Goal: Transaction & Acquisition: Download file/media

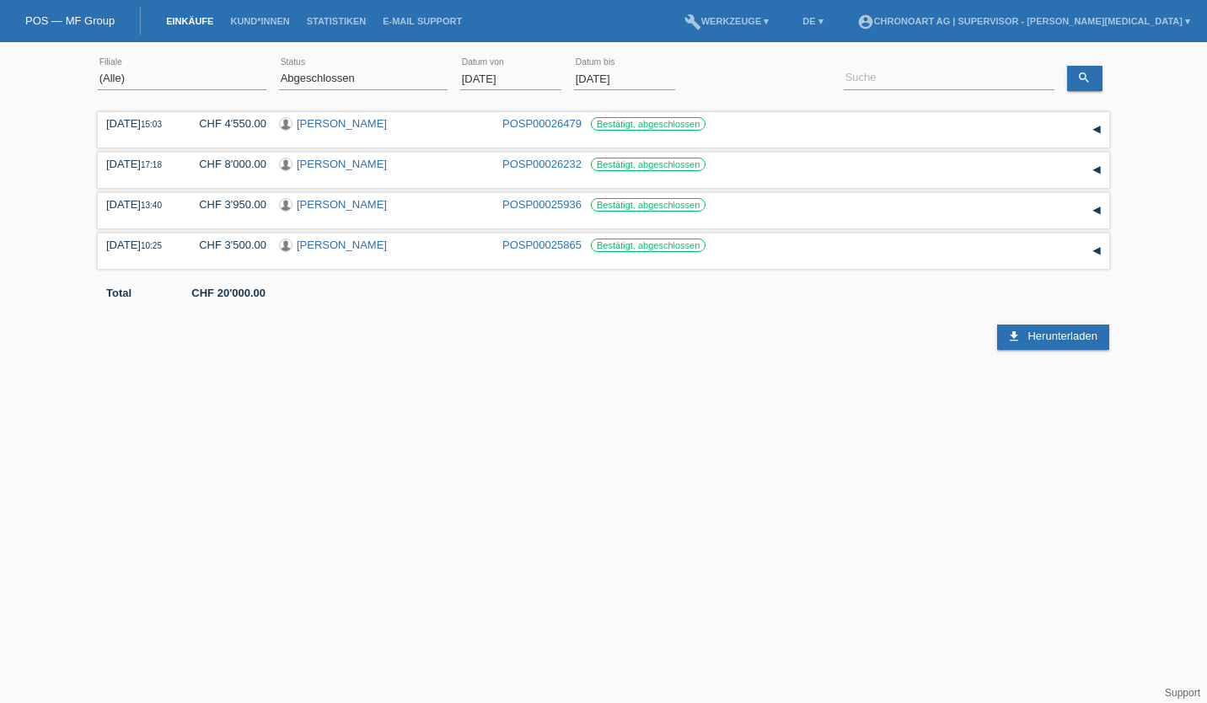
click at [488, 78] on input "01.08.2025" at bounding box center [510, 78] width 101 height 21
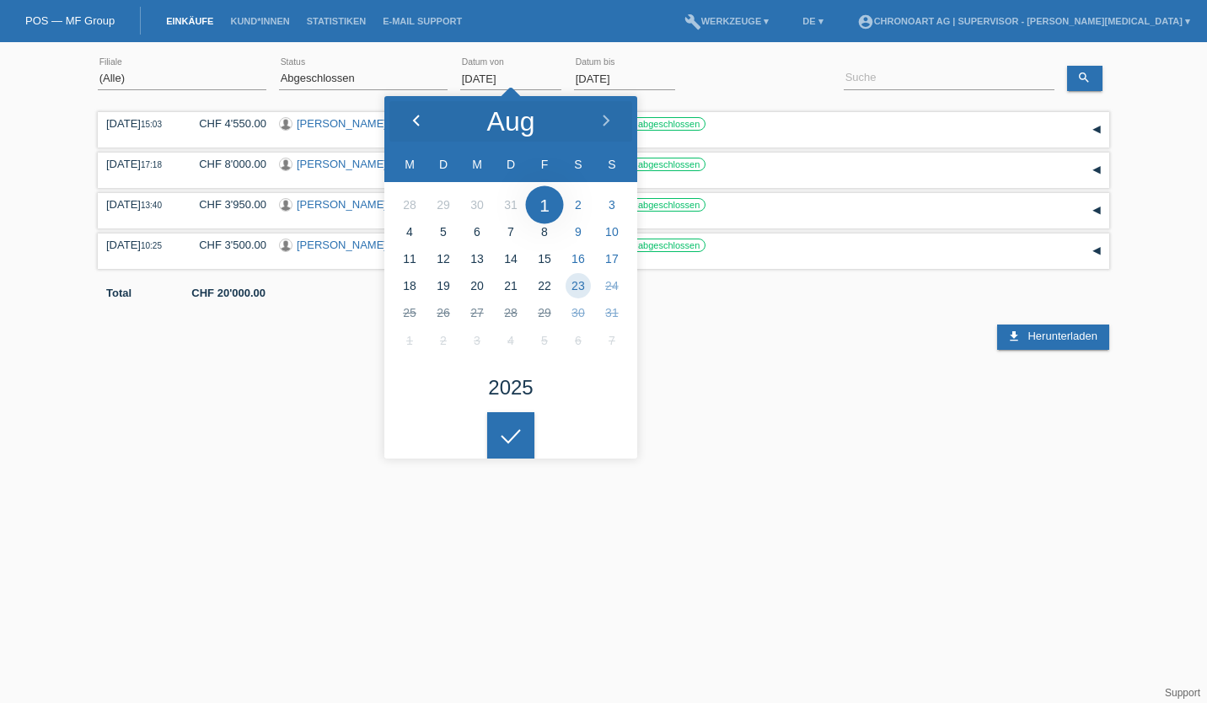
click at [421, 122] on icon at bounding box center [416, 121] width 13 height 13
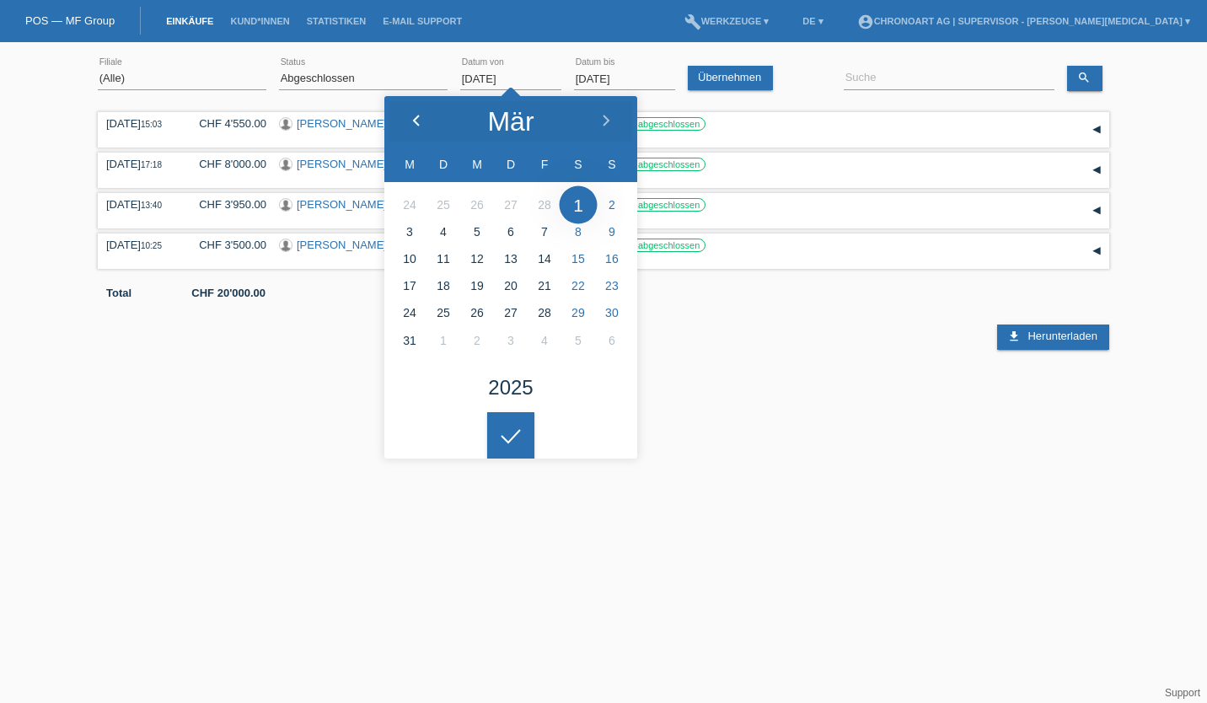
click at [421, 122] on icon at bounding box center [416, 121] width 13 height 13
click at [604, 115] on polyline at bounding box center [606, 120] width 5 height 10
type input "01.01.2025"
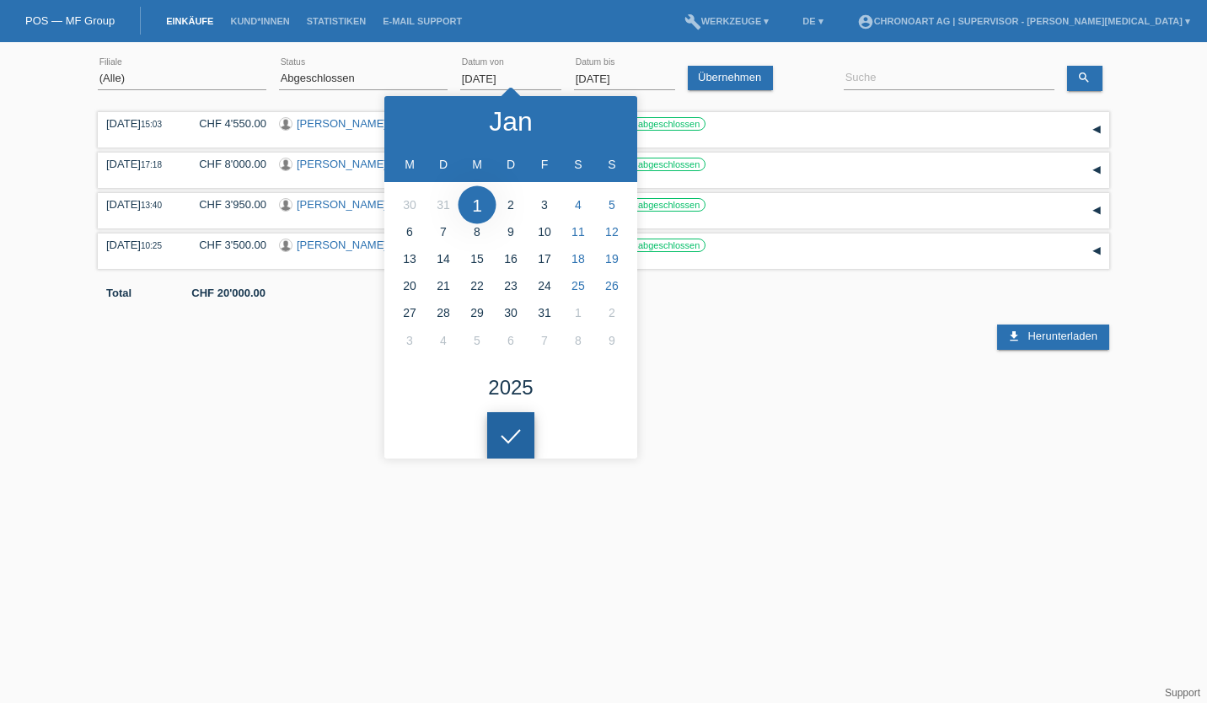
click at [504, 438] on div at bounding box center [510, 435] width 47 height 47
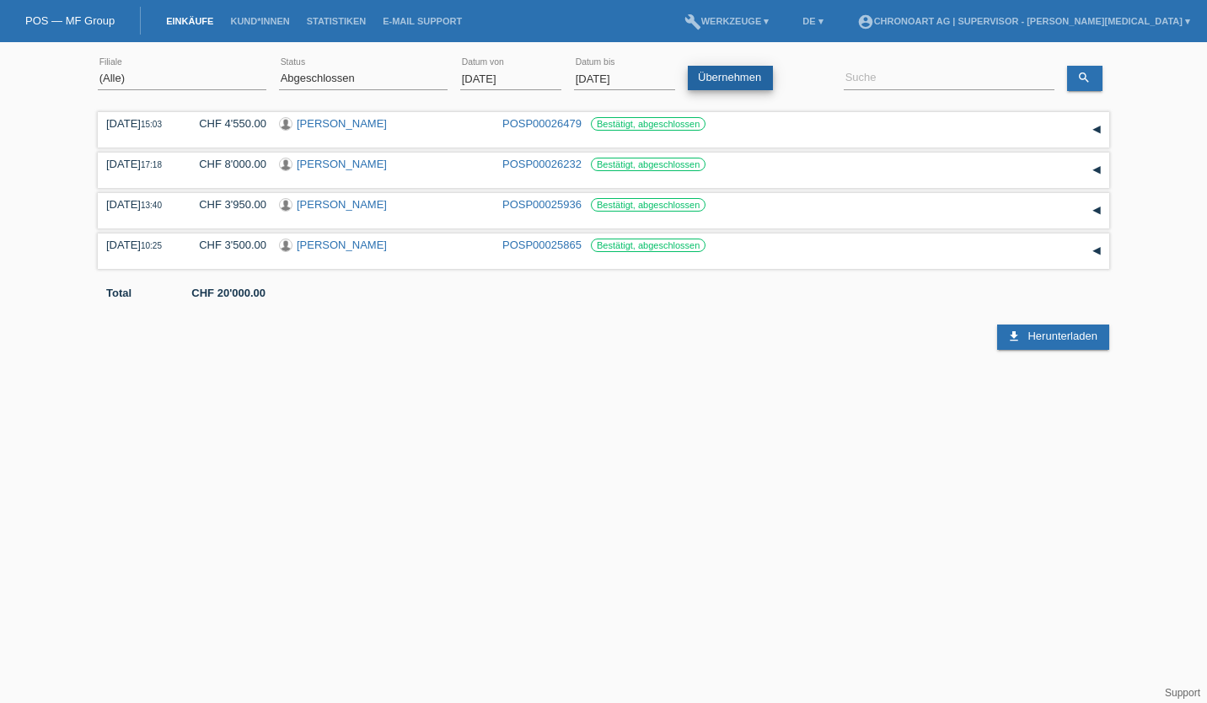
click at [724, 75] on link "Übernehmen" at bounding box center [730, 78] width 85 height 24
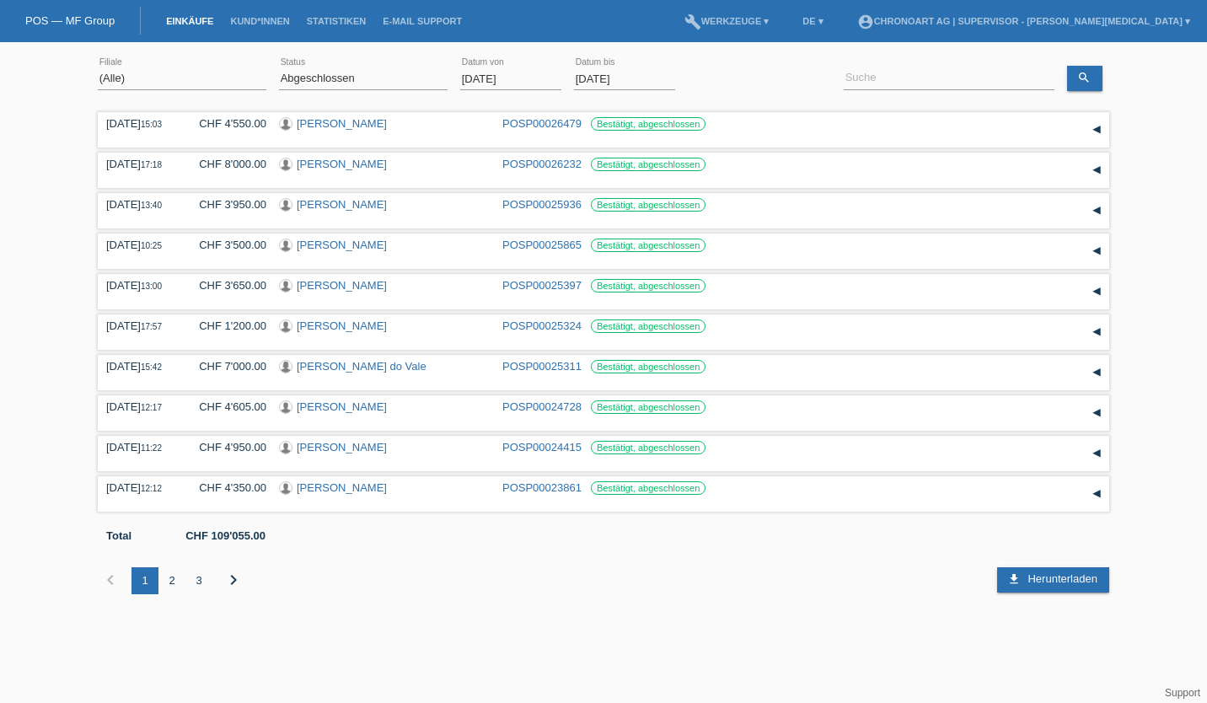
click at [191, 19] on link "Einkäufe" at bounding box center [190, 21] width 64 height 10
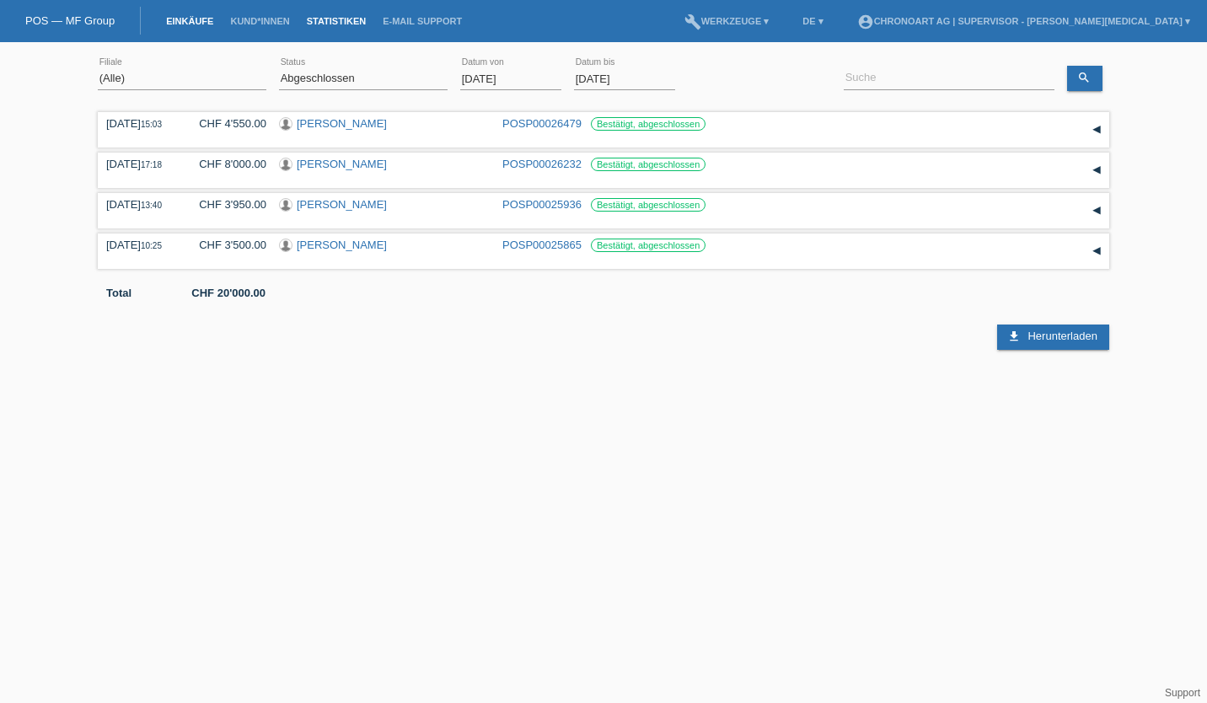
click at [340, 19] on link "Statistiken" at bounding box center [336, 21] width 76 height 10
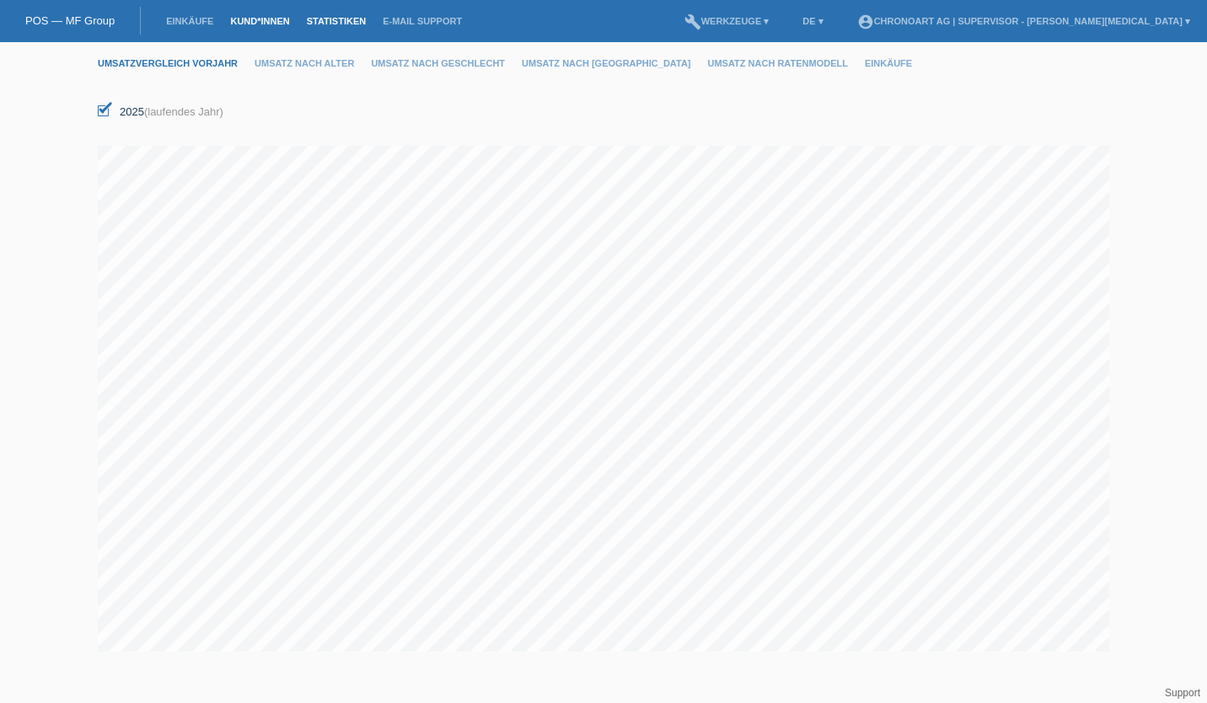
click at [266, 23] on link "Kund*innen" at bounding box center [260, 21] width 76 height 10
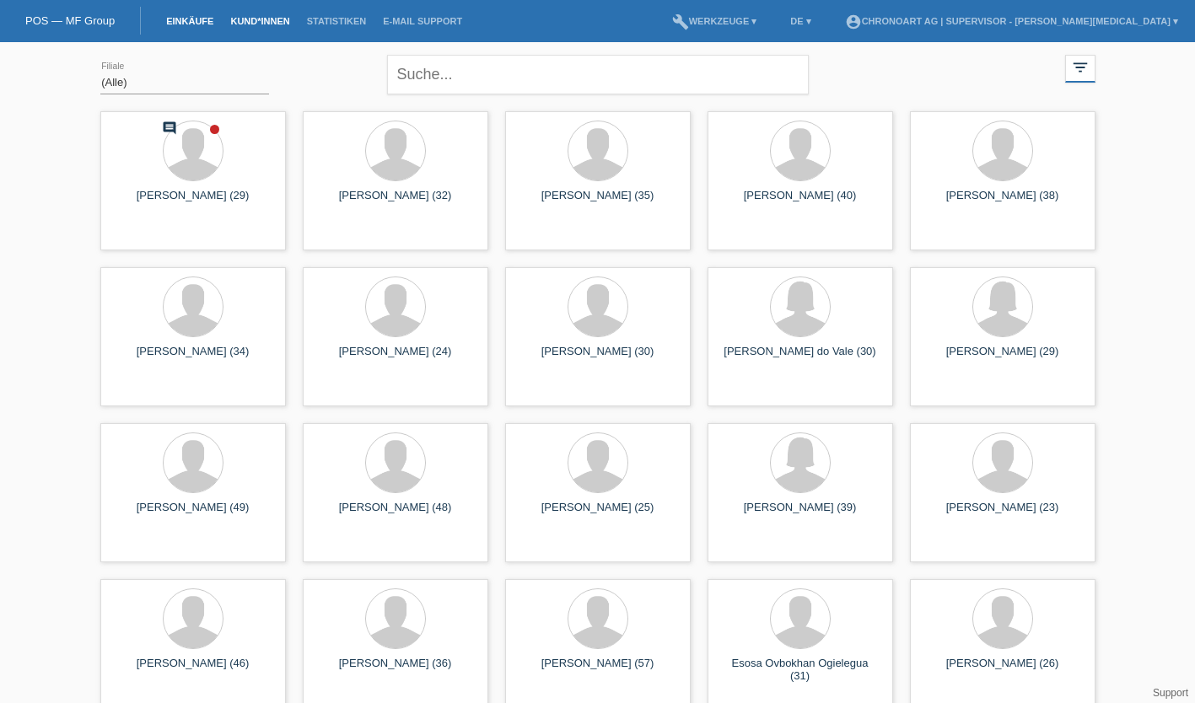
click at [189, 22] on link "Einkäufe" at bounding box center [190, 21] width 64 height 10
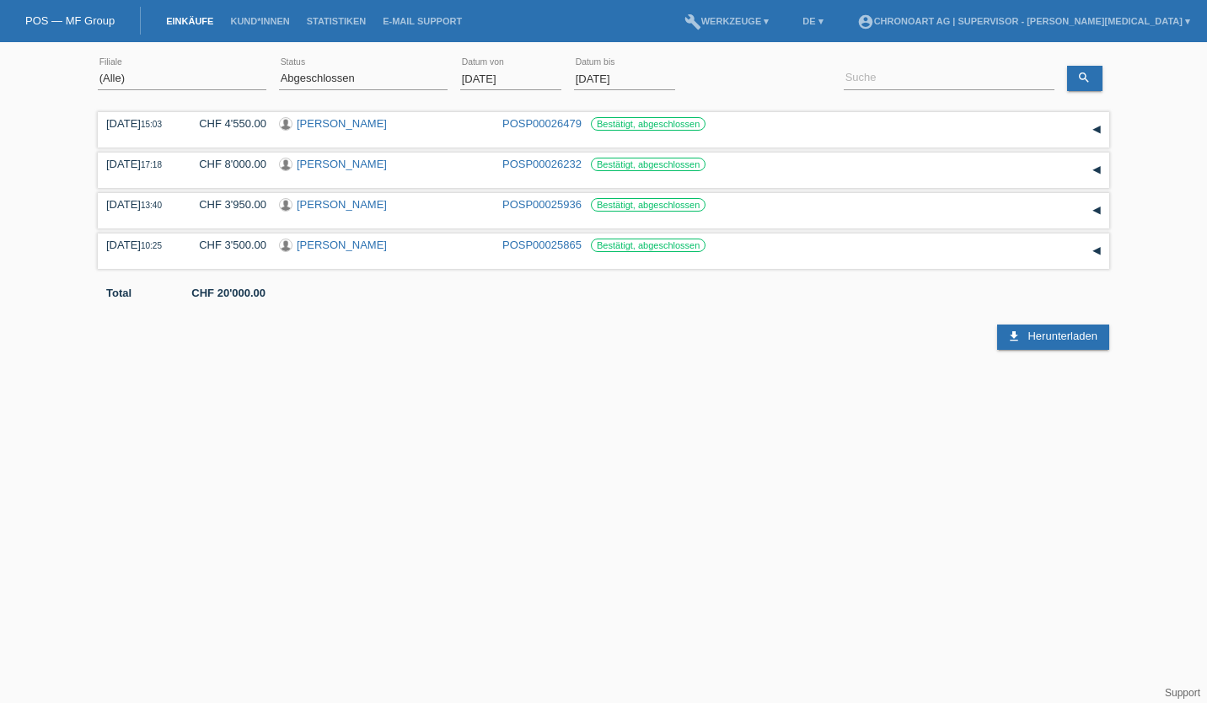
click at [344, 303] on div at bounding box center [519, 305] width 843 height 13
click at [778, 21] on link "build Werkzeuge ▾" at bounding box center [727, 21] width 102 height 10
click at [825, 61] on span "Downloads" at bounding box center [820, 66] width 59 height 20
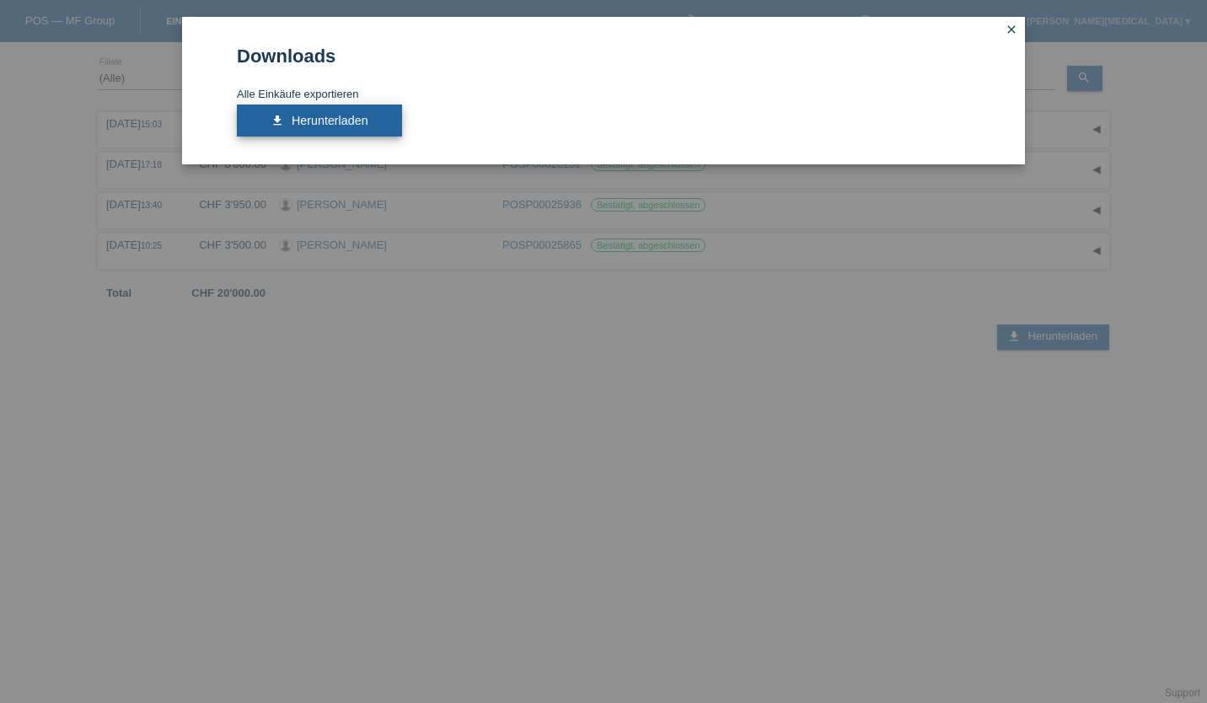
click at [304, 117] on span "Herunterladen" at bounding box center [330, 120] width 77 height 13
